Goal: Information Seeking & Learning: Learn about a topic

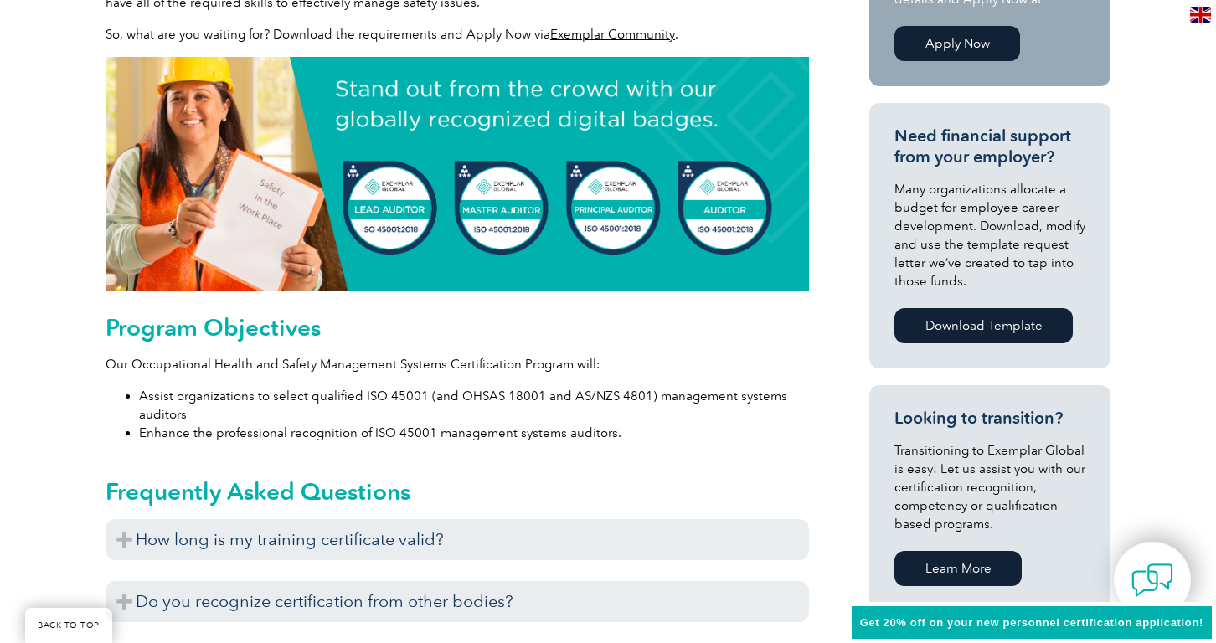
scroll to position [765, 0]
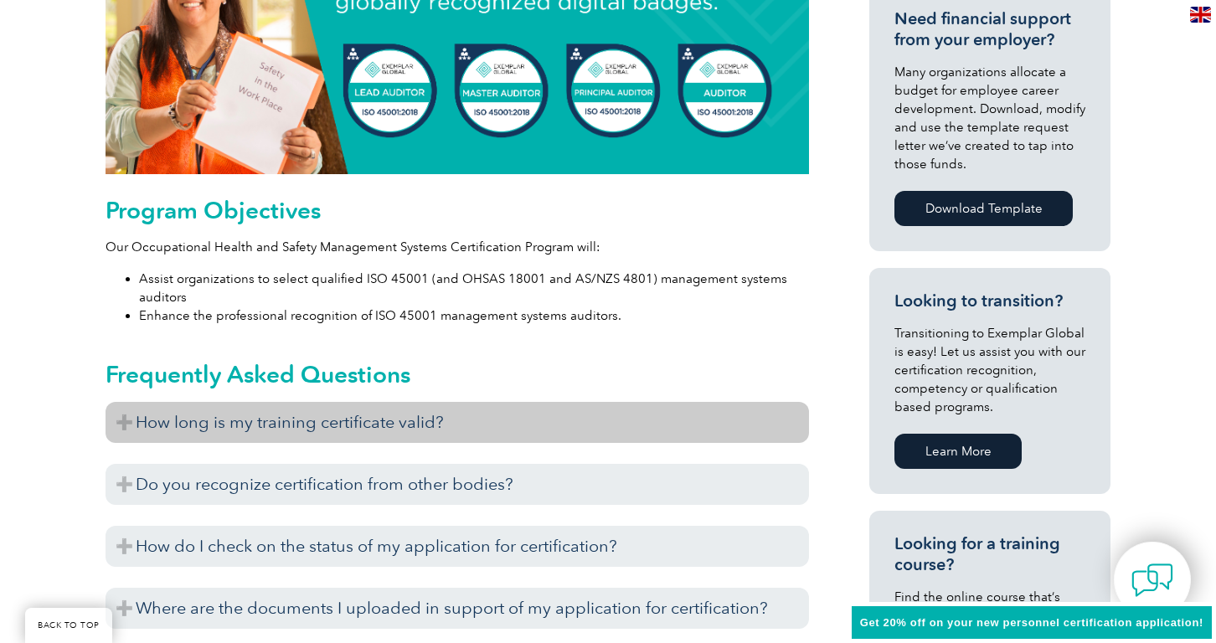
click at [250, 424] on h3 "How long is my training certificate valid?" at bounding box center [456, 422] width 703 height 41
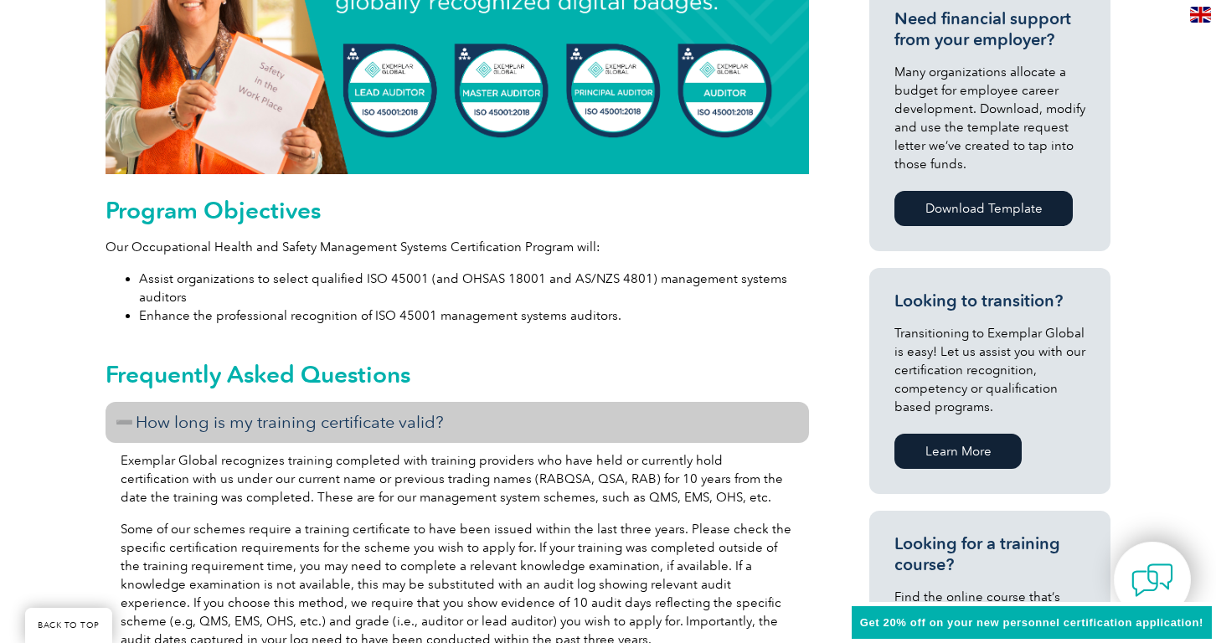
click at [250, 424] on h3 "How long is my training certificate valid?" at bounding box center [456, 422] width 703 height 41
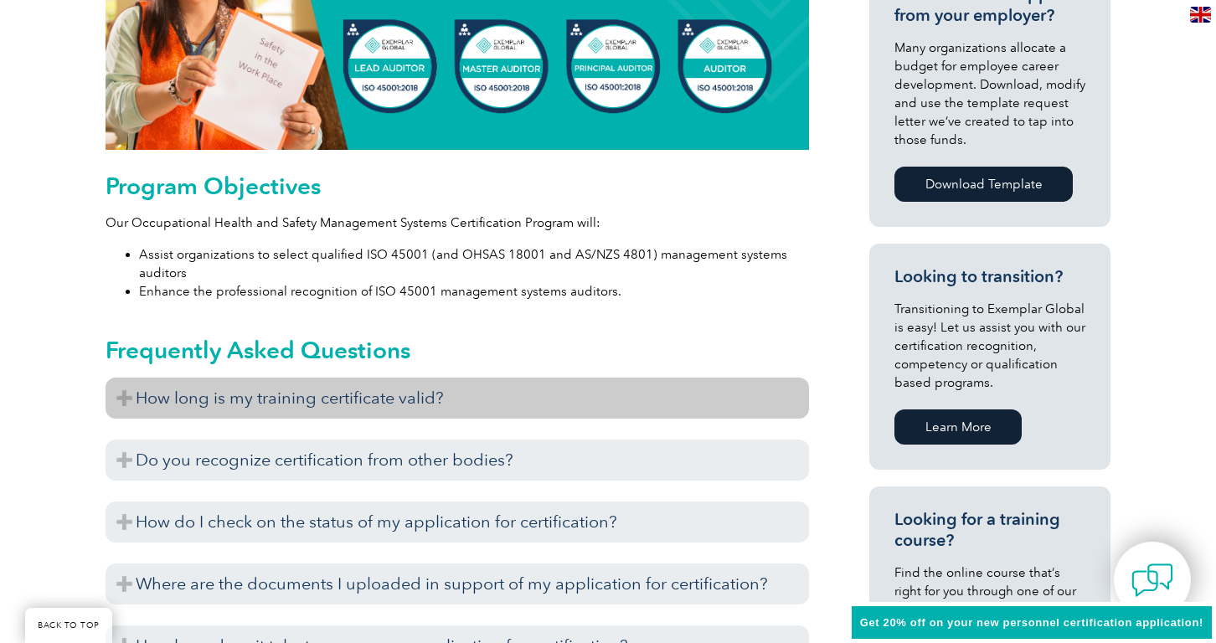
scroll to position [824, 0]
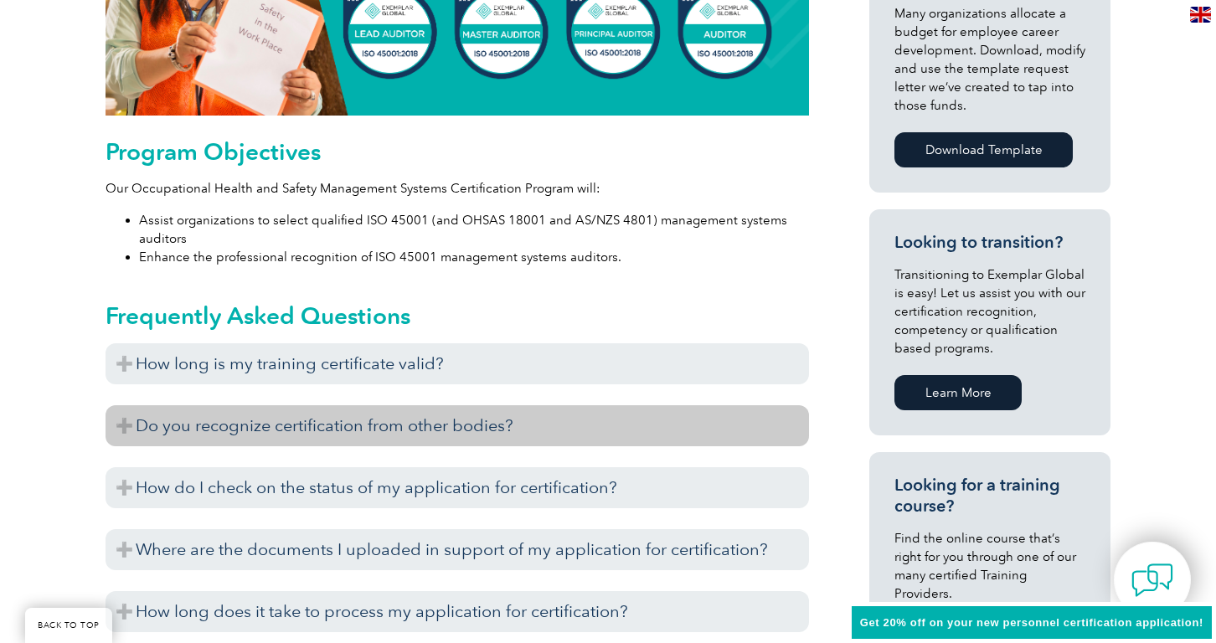
click at [265, 427] on h3 "Do you recognize certification from other bodies?" at bounding box center [456, 425] width 703 height 41
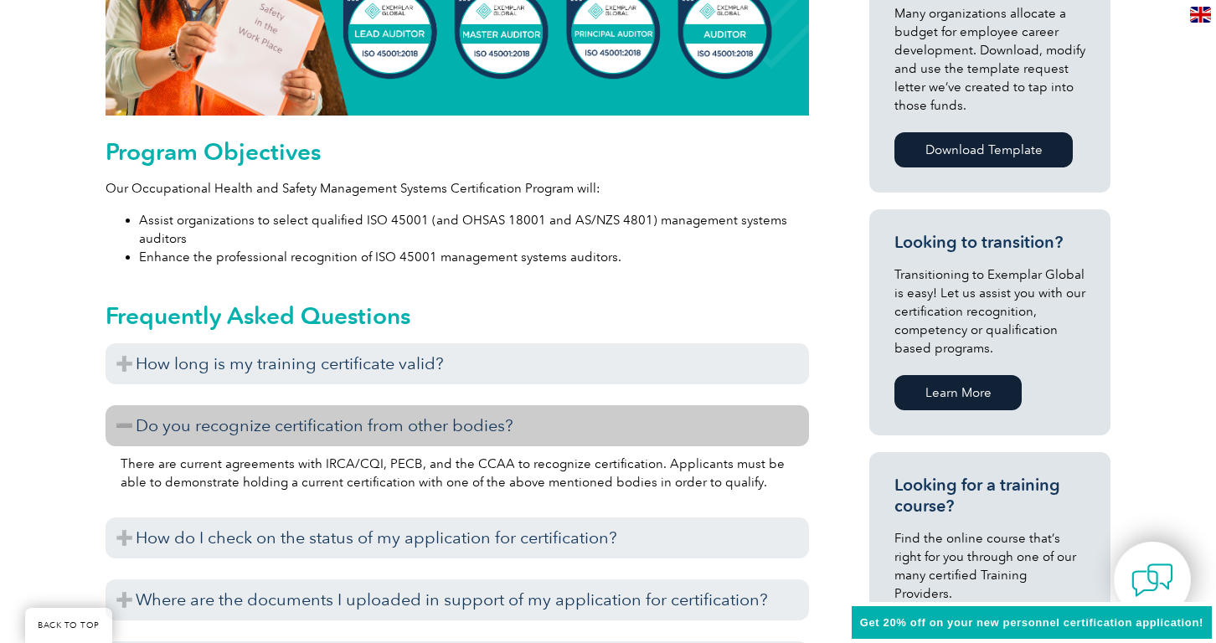
click at [265, 427] on h3 "Do you recognize certification from other bodies?" at bounding box center [456, 425] width 703 height 41
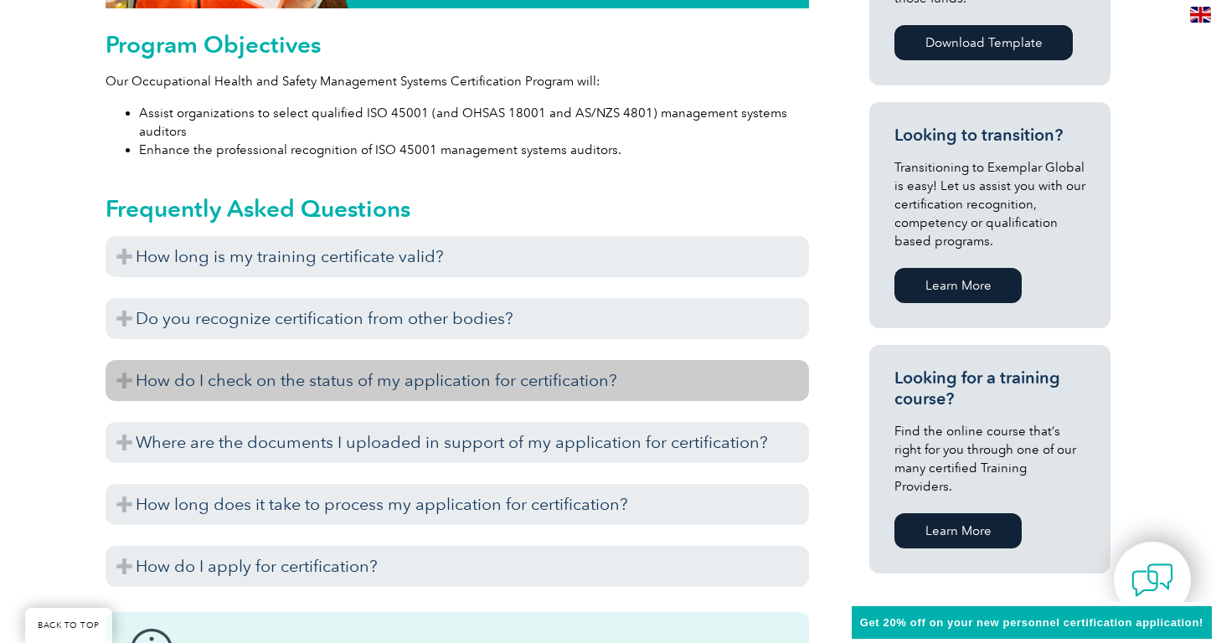
scroll to position [958, 0]
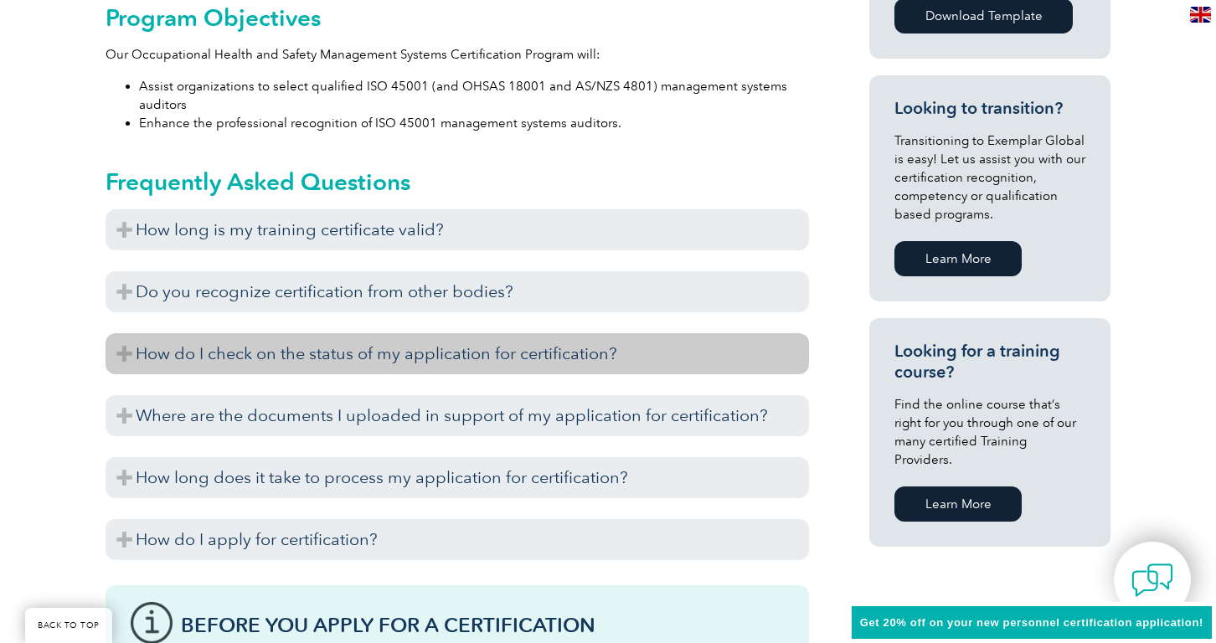
click at [289, 357] on h3 "How do I check on the status of my application for certification?" at bounding box center [456, 353] width 703 height 41
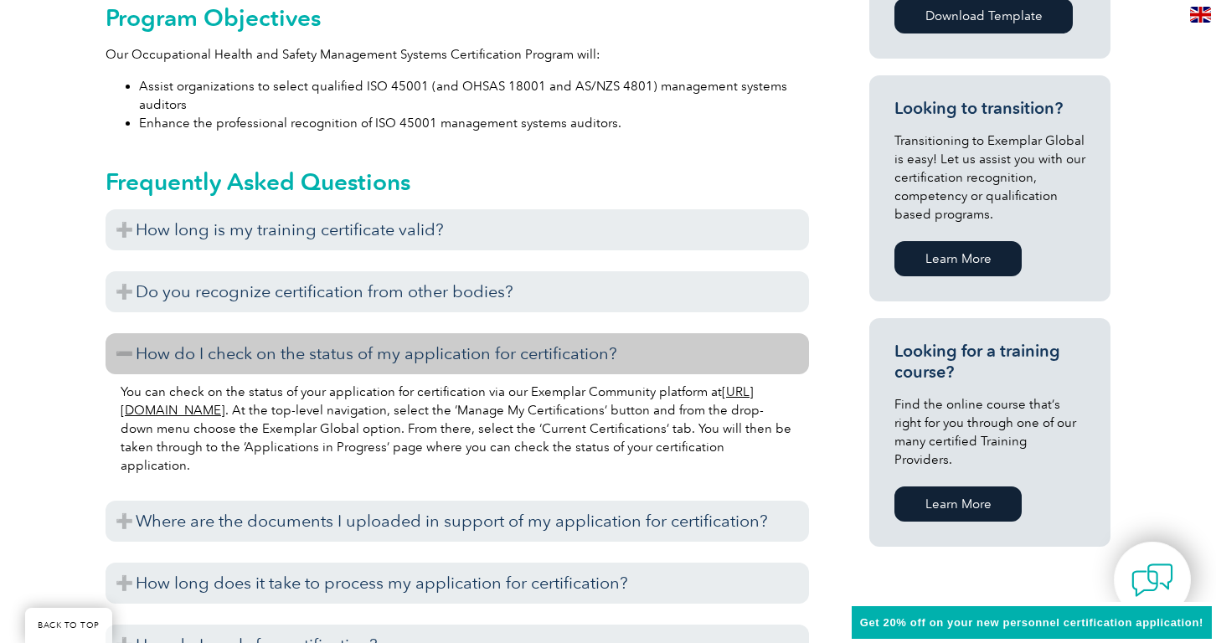
click at [289, 354] on h3 "How do I check on the status of my application for certification?" at bounding box center [456, 353] width 703 height 41
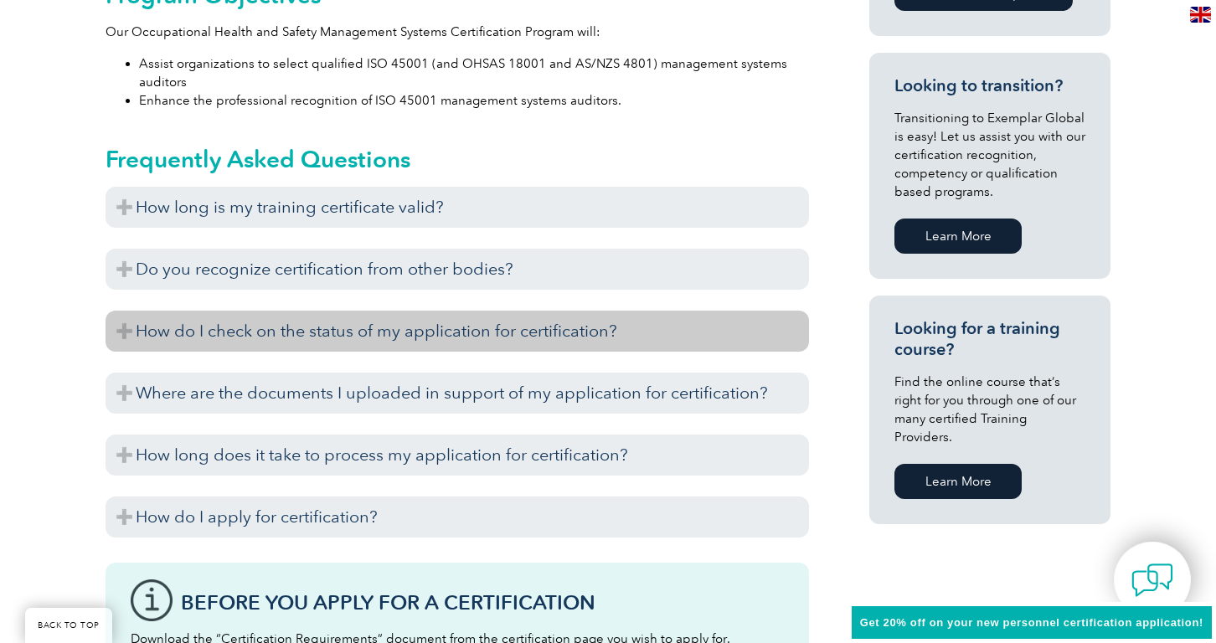
scroll to position [1016, 0]
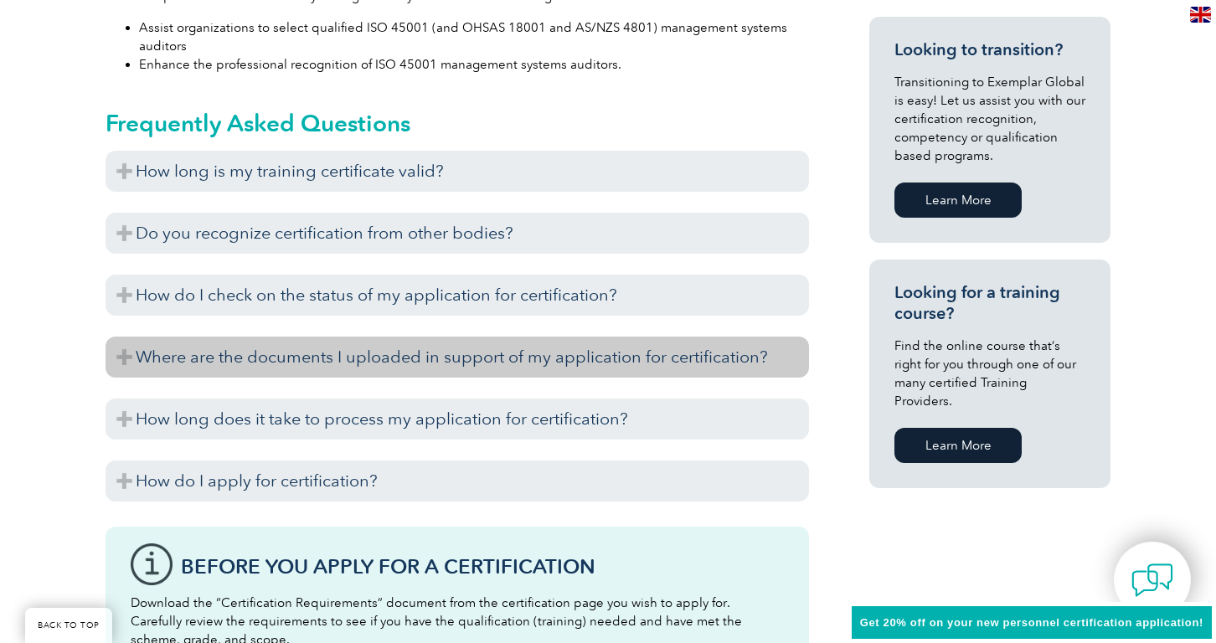
click at [277, 368] on h3 "Where are the documents I uploaded in support of my application for certificati…" at bounding box center [456, 357] width 703 height 41
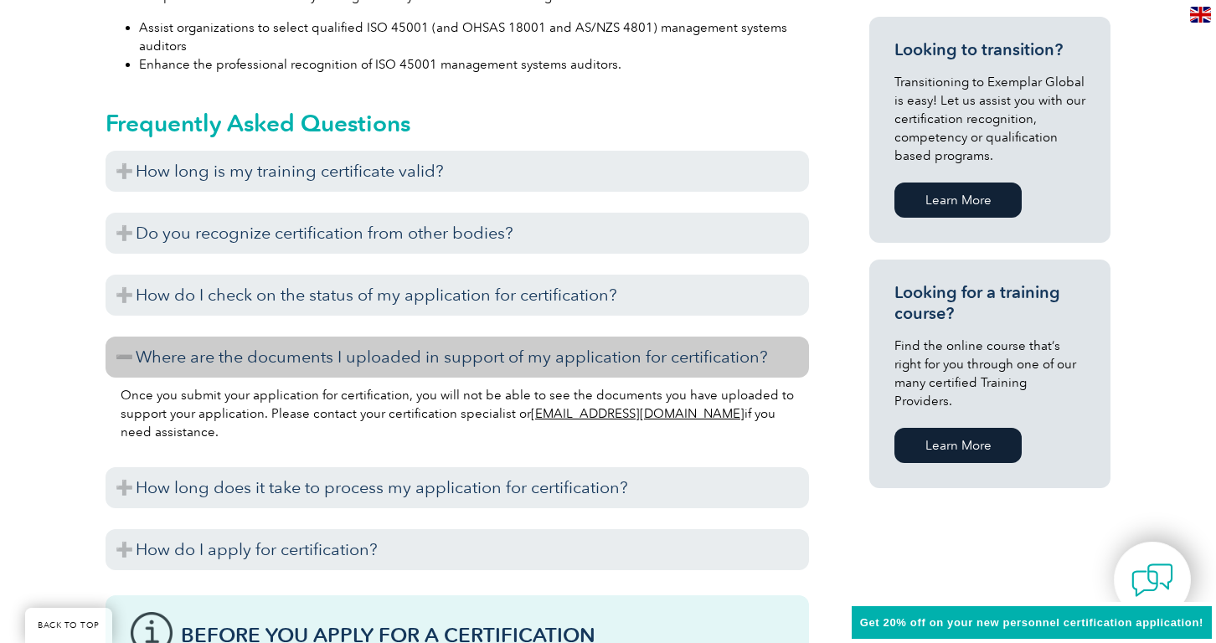
click at [278, 363] on h3 "Where are the documents I uploaded in support of my application for certificati…" at bounding box center [456, 357] width 703 height 41
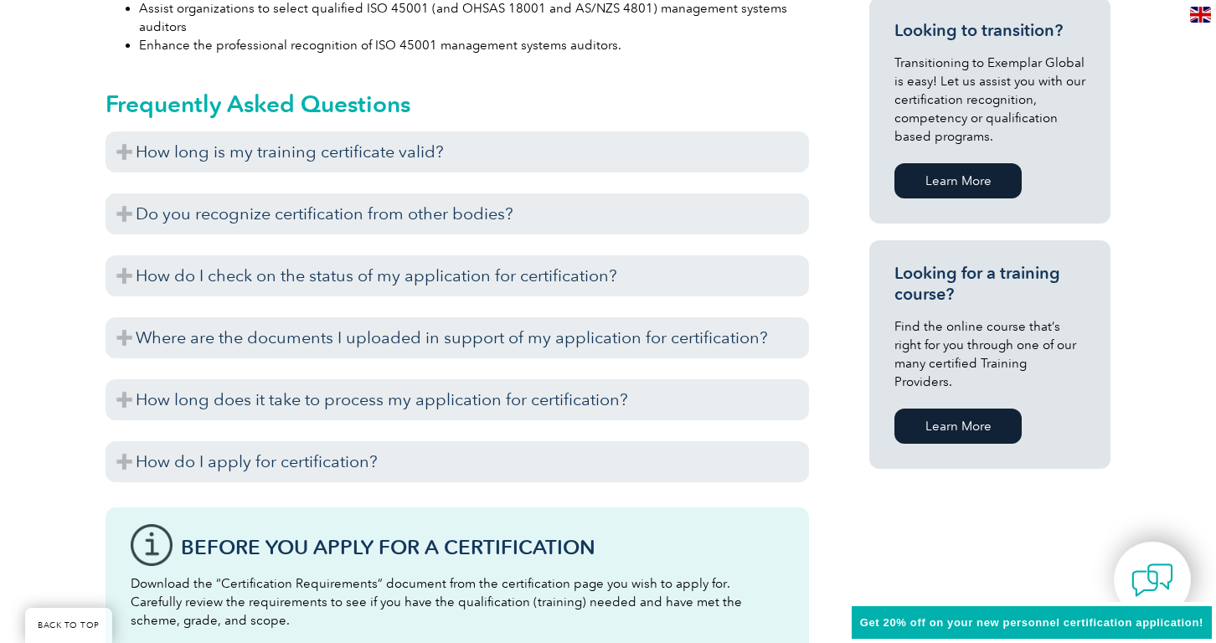
scroll to position [1060, 0]
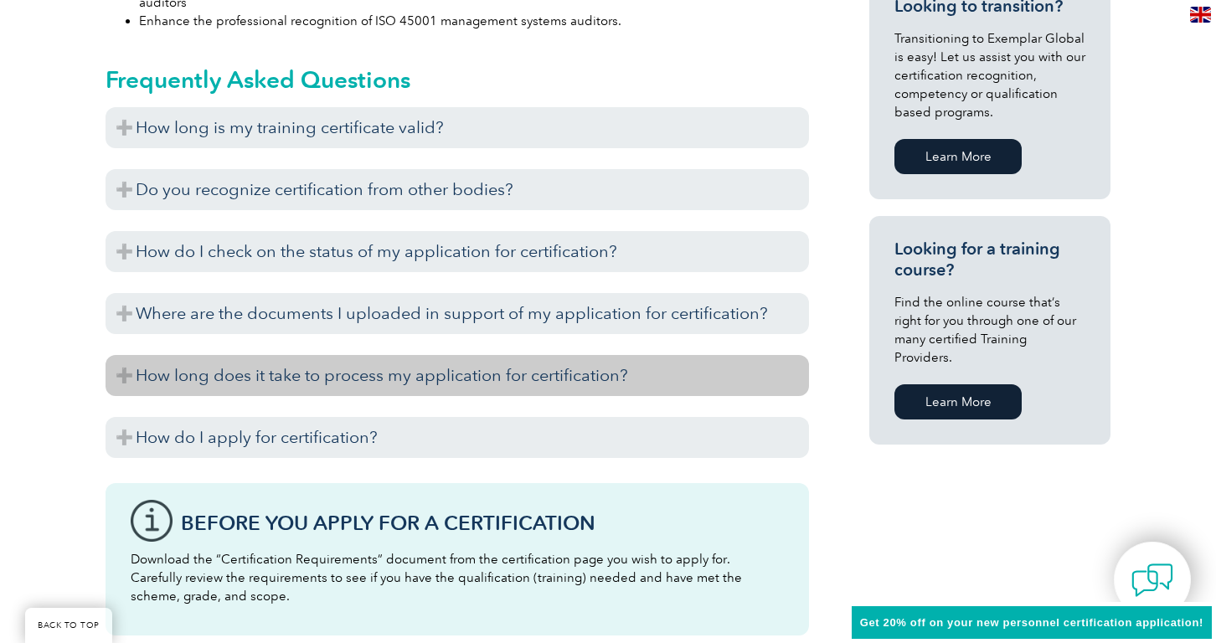
click at [293, 375] on h3 "How long does it take to process my application for certification?" at bounding box center [456, 375] width 703 height 41
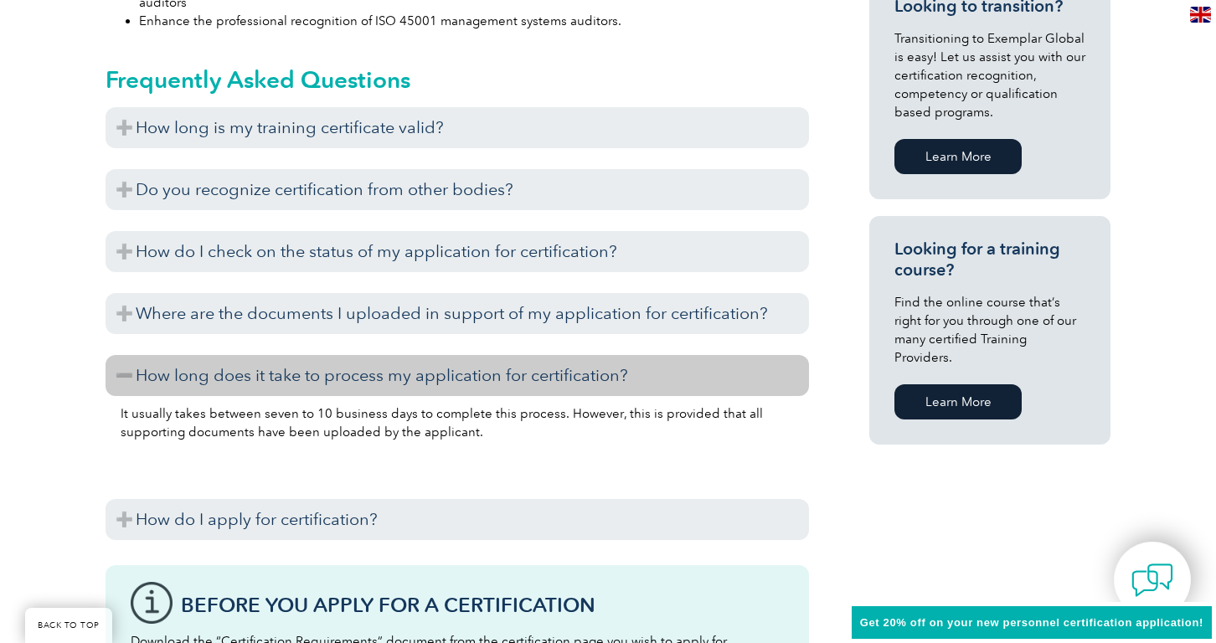
click at [293, 375] on h3 "How long does it take to process my application for certification?" at bounding box center [456, 375] width 703 height 41
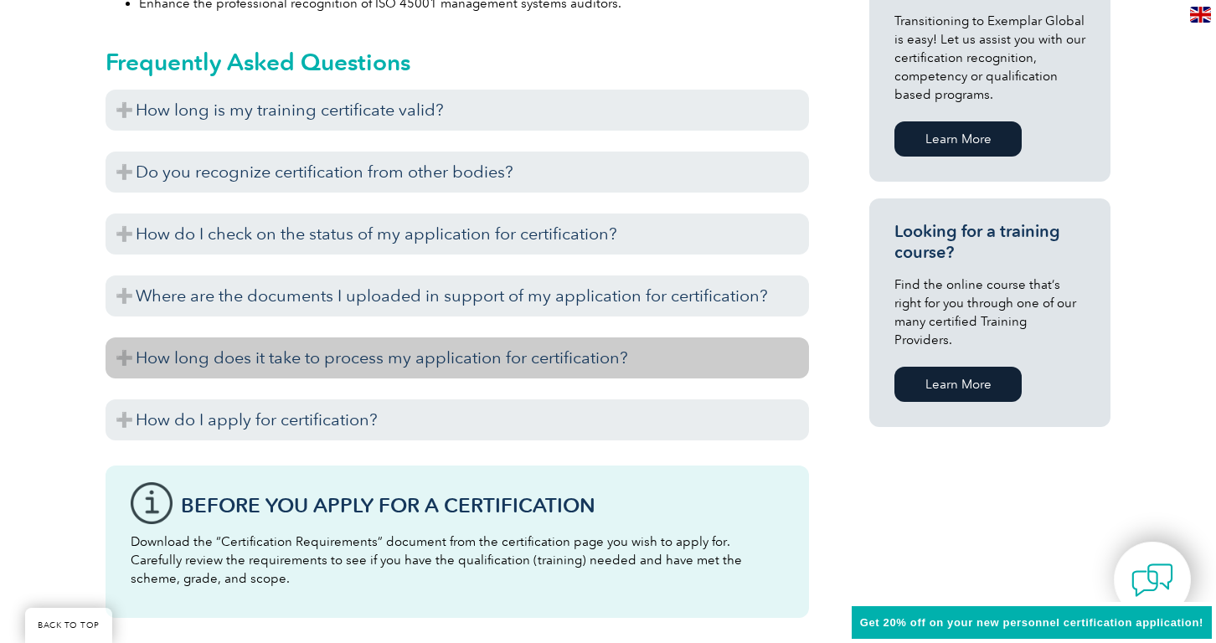
scroll to position [1103, 0]
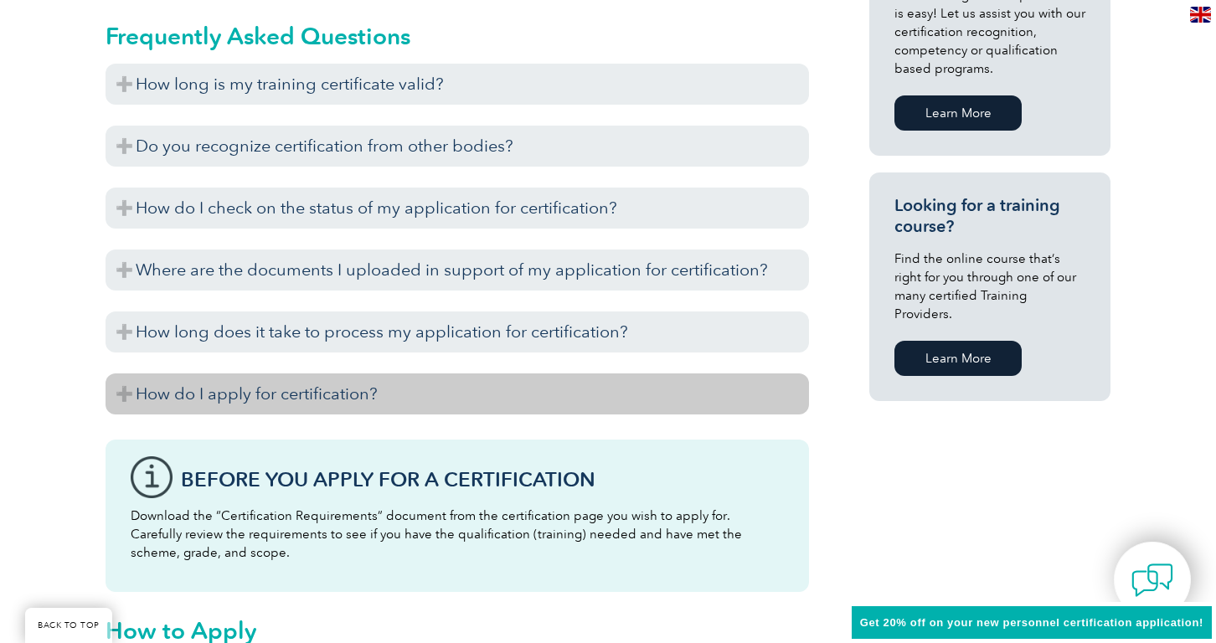
click at [266, 402] on h3 "How do I apply for certification?" at bounding box center [456, 393] width 703 height 41
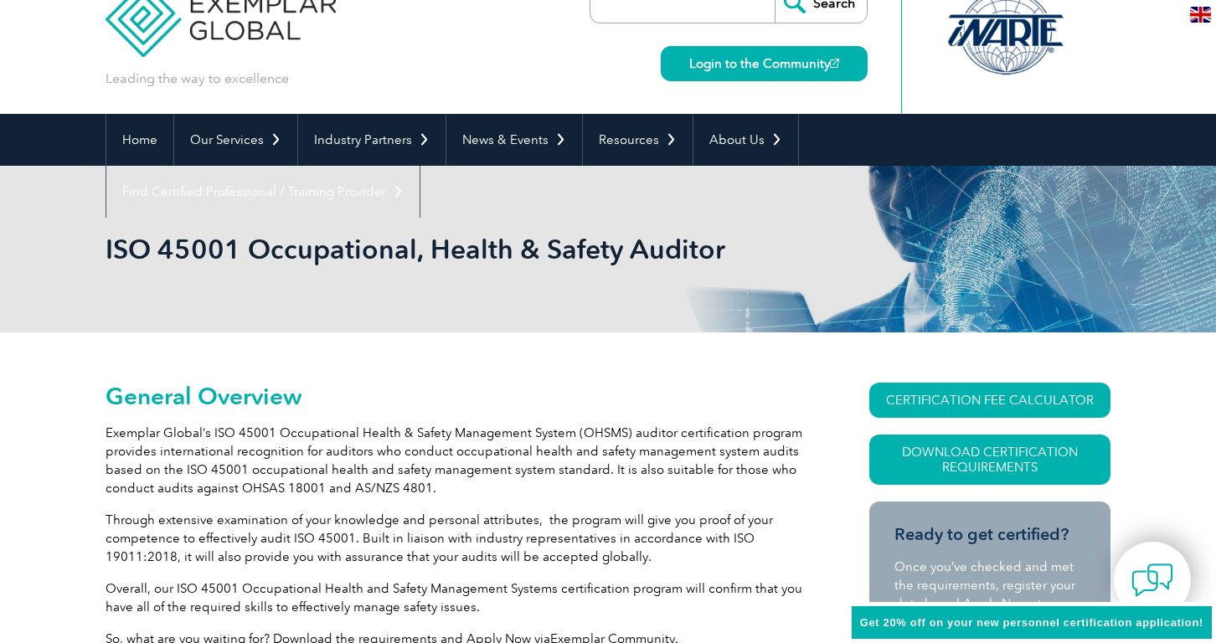
scroll to position [12, 0]
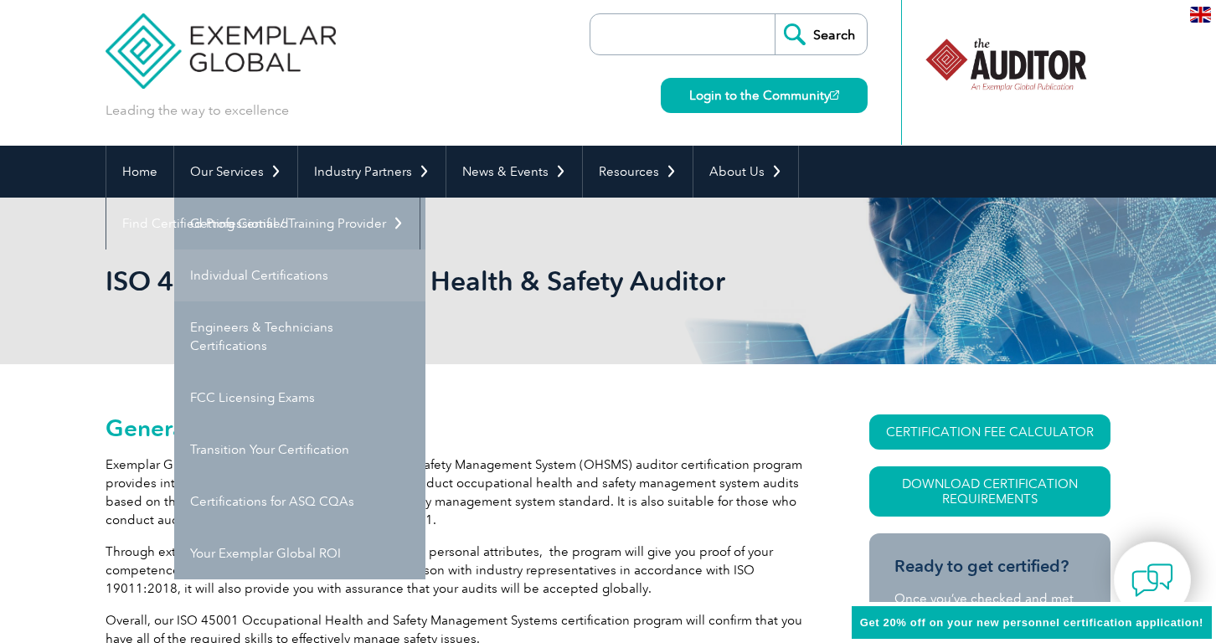
click at [272, 271] on link "Individual Certifications" at bounding box center [299, 275] width 251 height 52
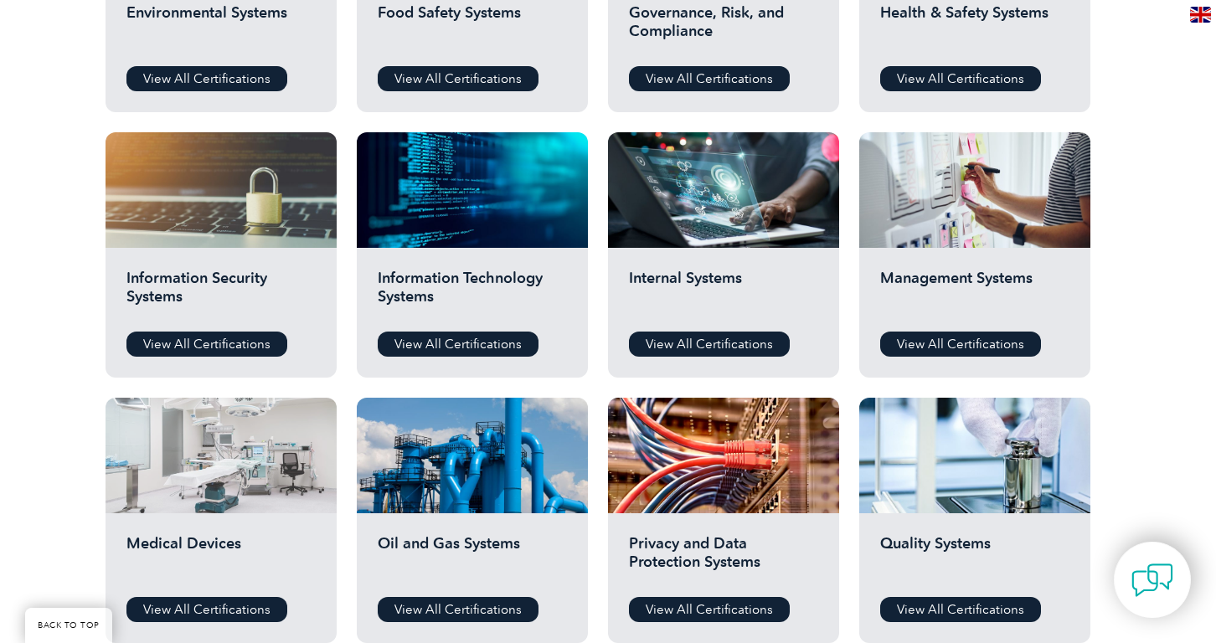
scroll to position [740, 0]
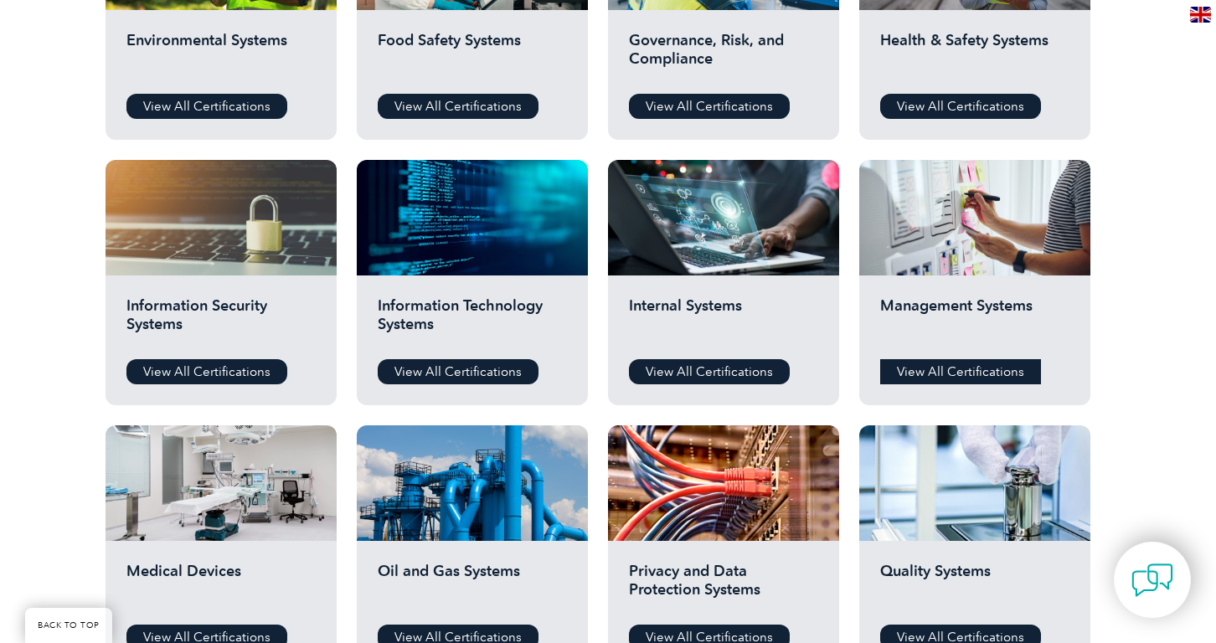
click at [921, 377] on link "View All Certifications" at bounding box center [960, 371] width 161 height 25
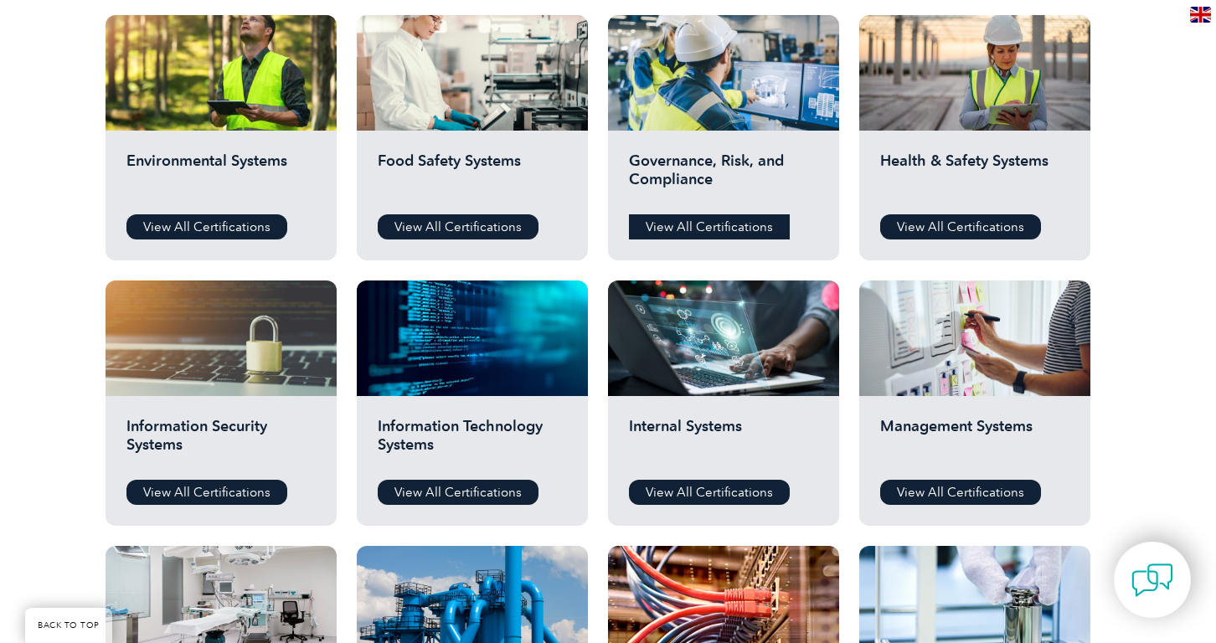
scroll to position [583, 0]
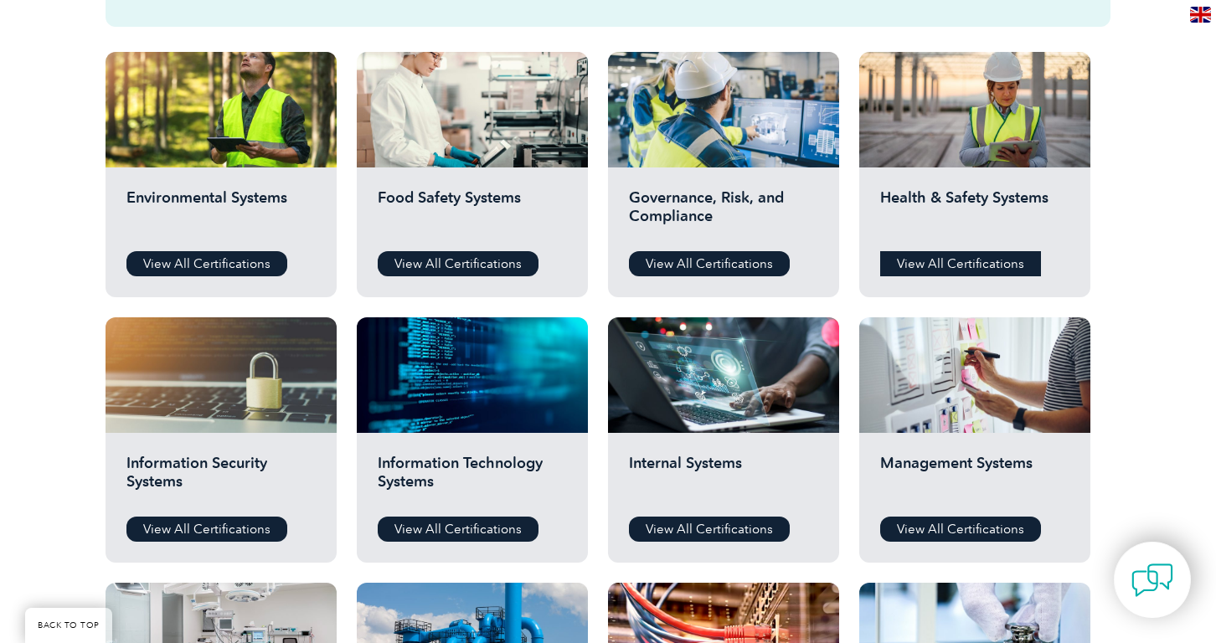
click at [920, 265] on link "View All Certifications" at bounding box center [960, 263] width 161 height 25
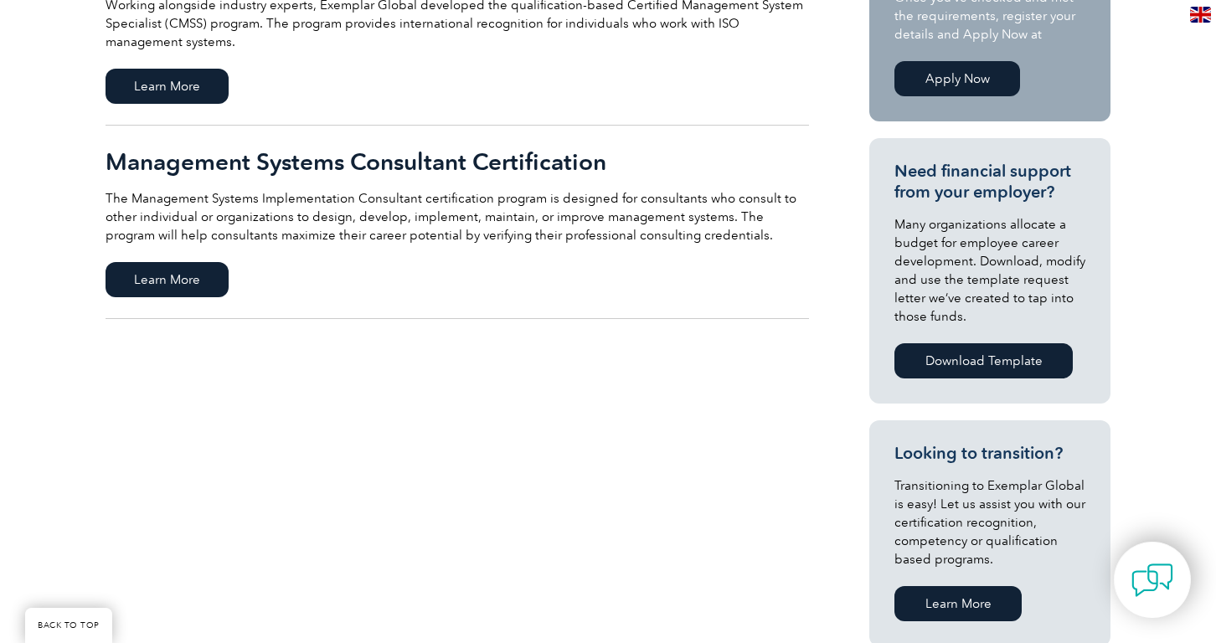
scroll to position [111, 0]
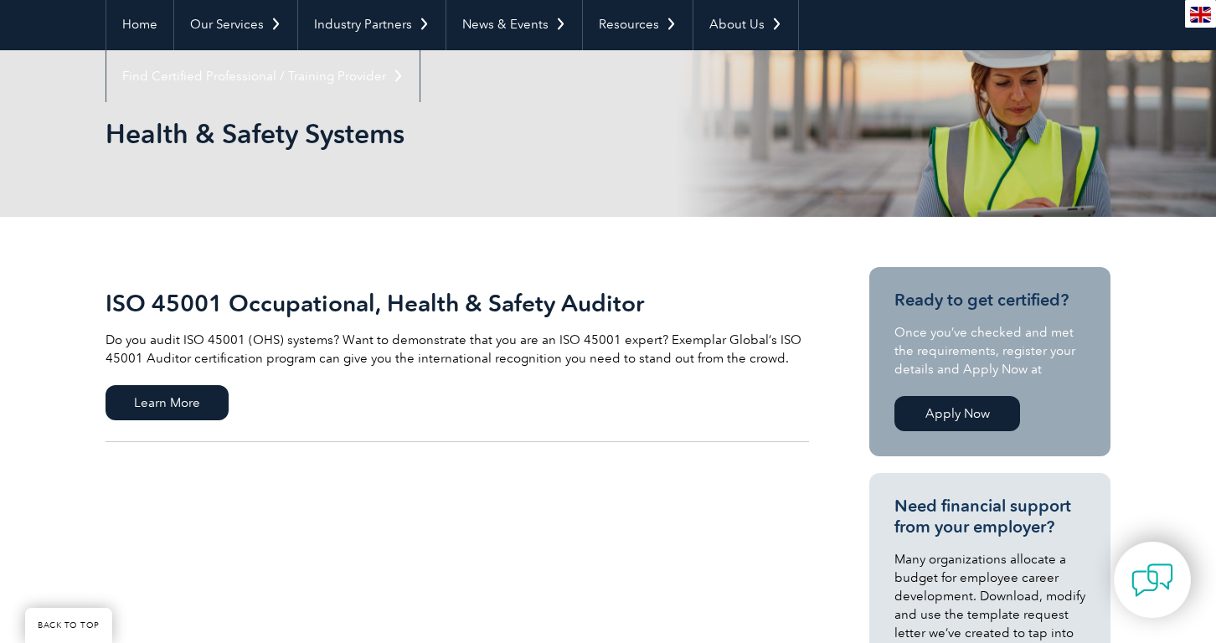
scroll to position [282, 0]
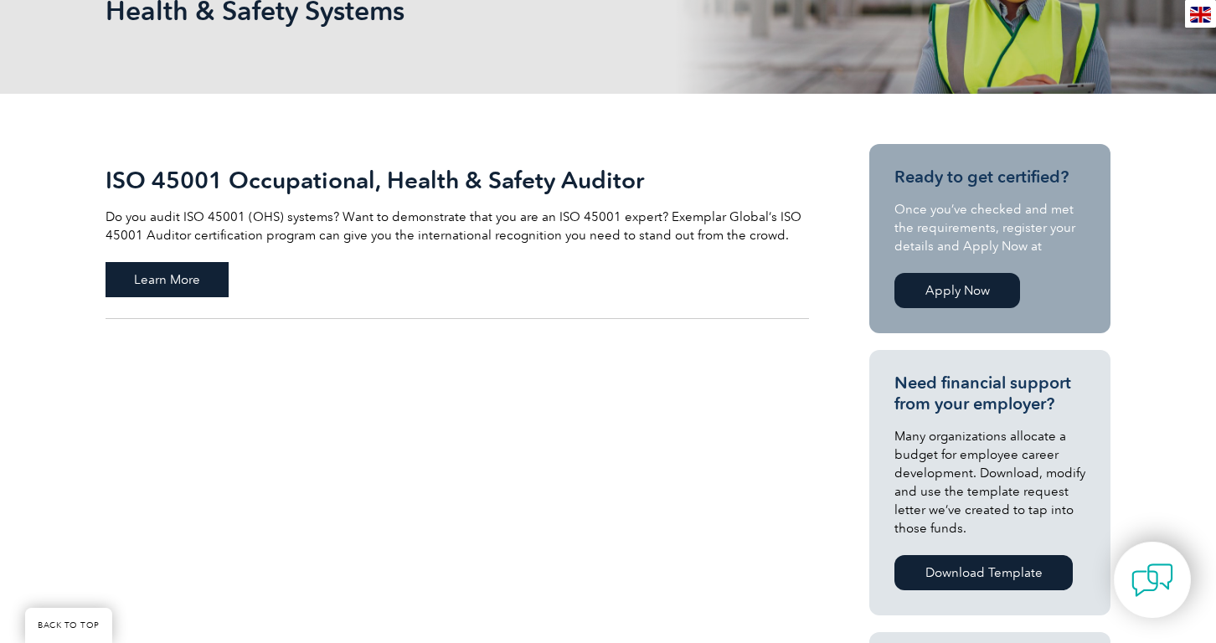
click at [188, 284] on span "Learn More" at bounding box center [166, 279] width 123 height 35
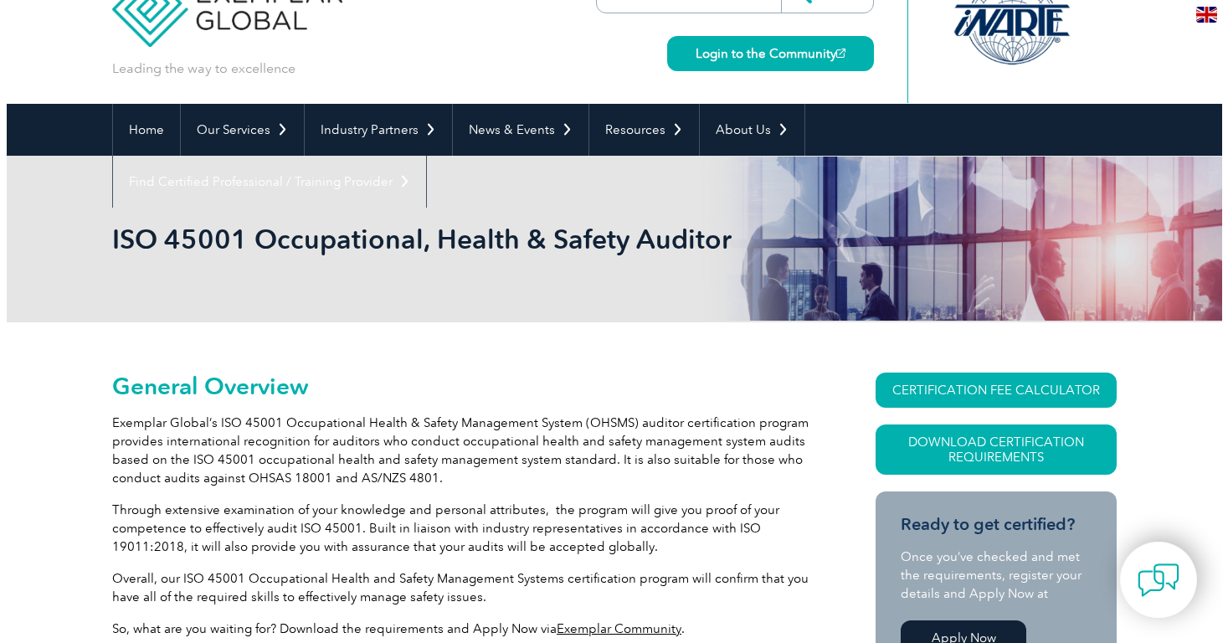
scroll to position [105, 0]
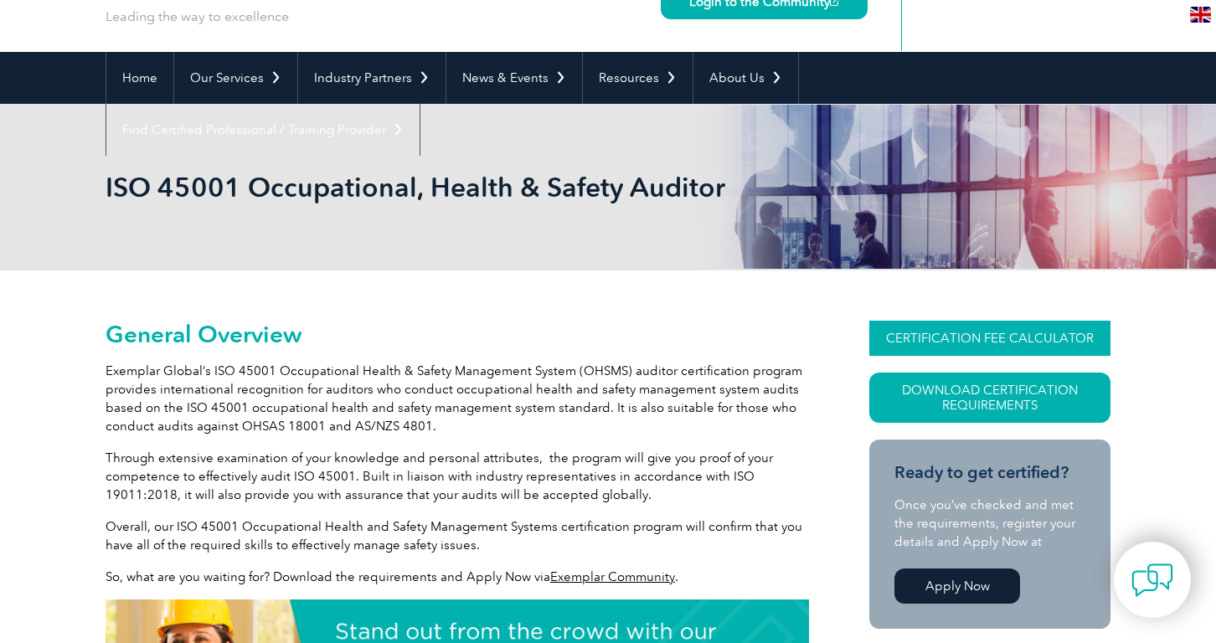
click at [946, 332] on link "CERTIFICATION FEE CALCULATOR" at bounding box center [989, 338] width 241 height 35
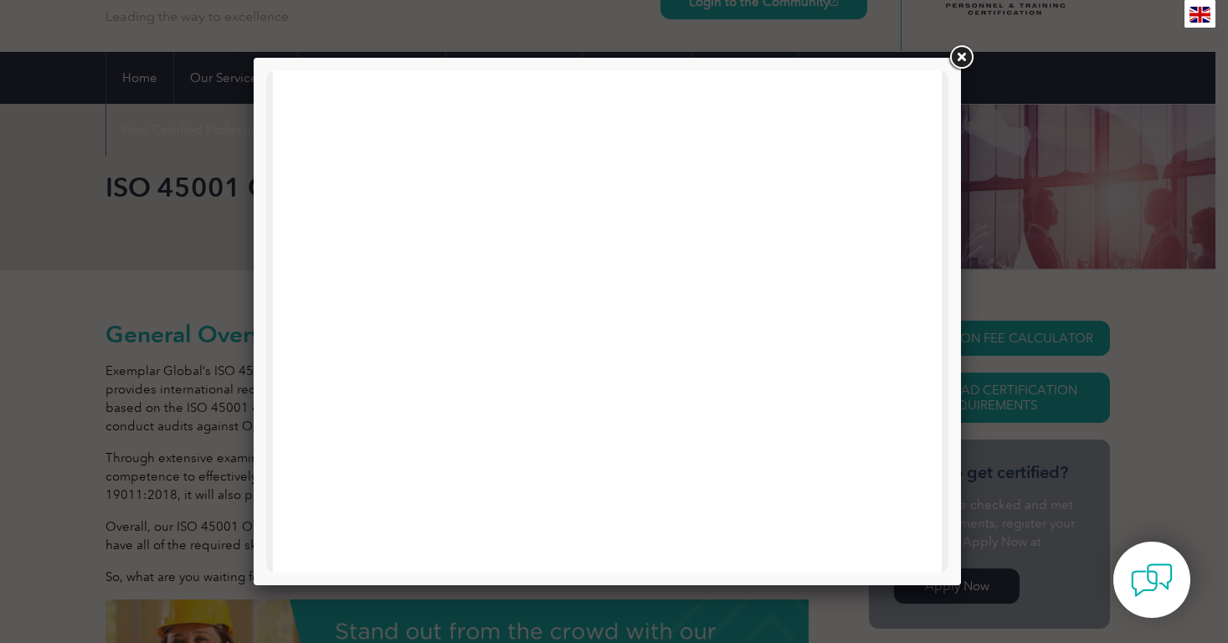
scroll to position [0, 0]
click at [963, 55] on link at bounding box center [961, 58] width 30 height 30
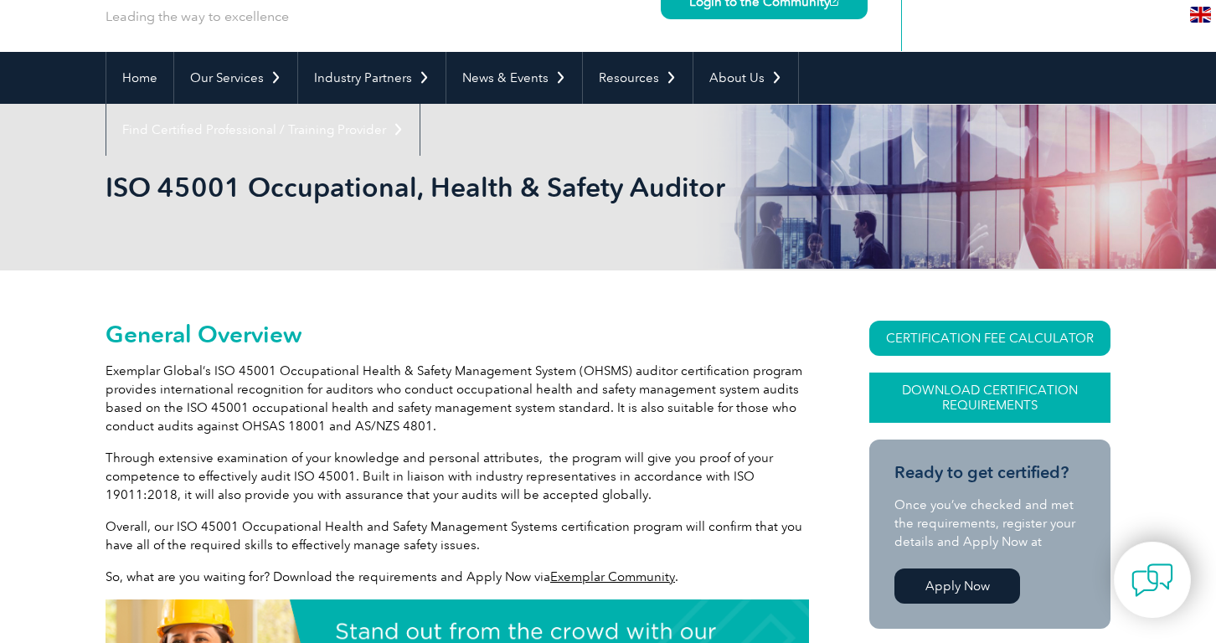
click at [980, 399] on link "Download Certification Requirements" at bounding box center [989, 398] width 241 height 50
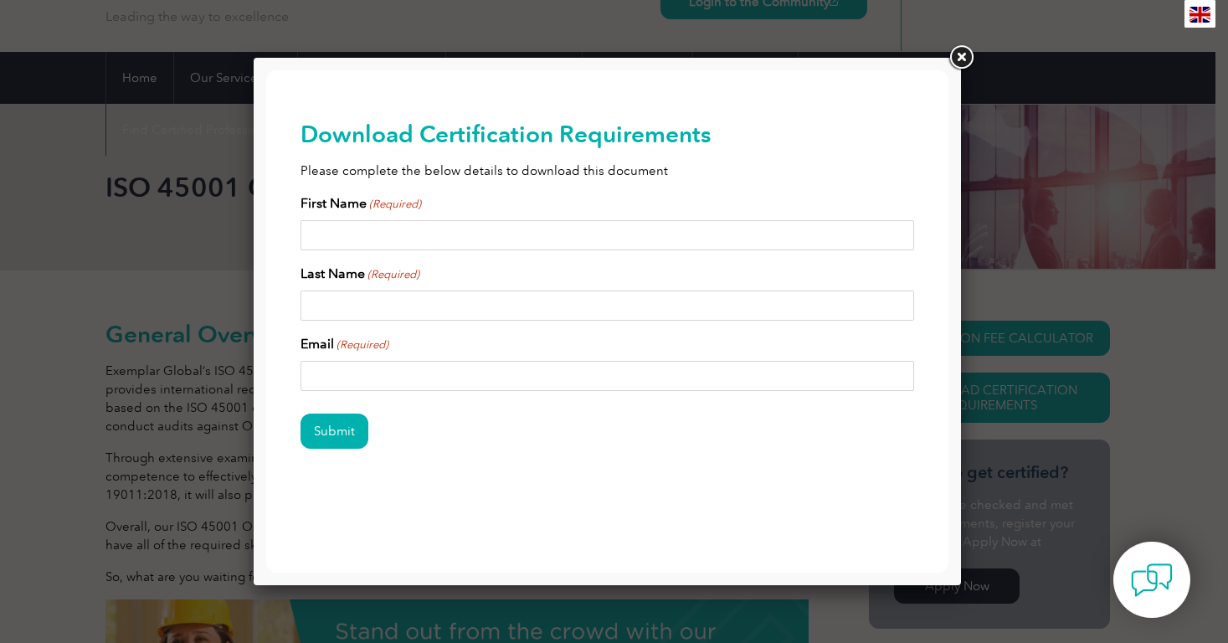
click at [964, 57] on link at bounding box center [961, 58] width 30 height 30
